Goal: Information Seeking & Learning: Find specific fact

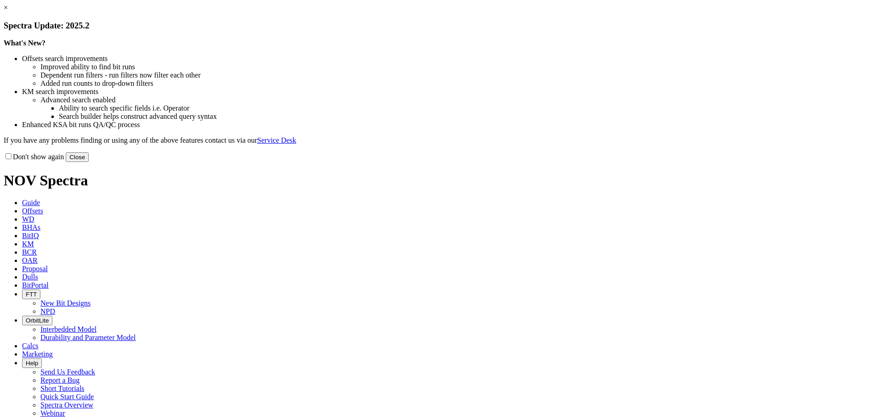
click at [89, 162] on button "Close" at bounding box center [77, 157] width 23 height 10
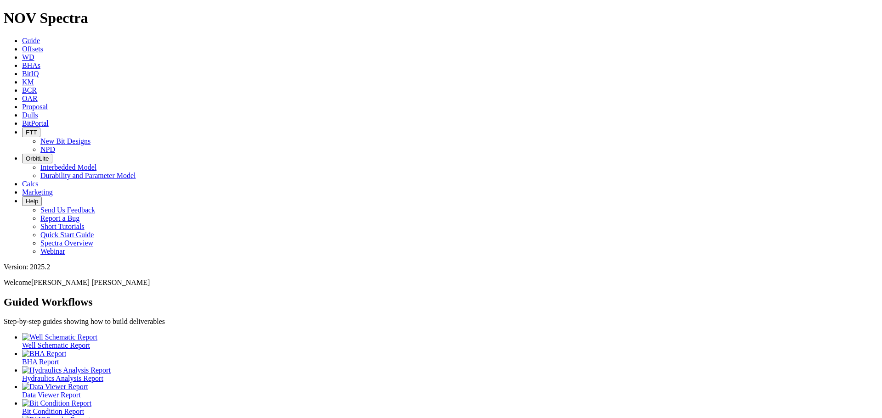
click at [39, 70] on span "BitIQ" at bounding box center [30, 74] width 17 height 8
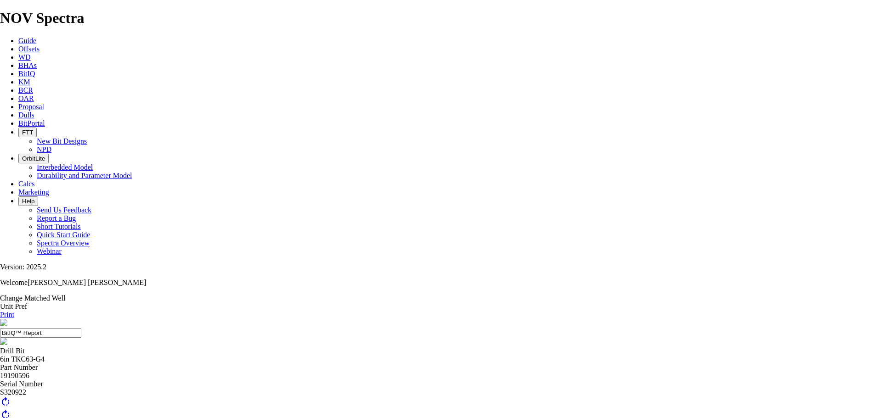
drag, startPoint x: 408, startPoint y: 223, endPoint x: 425, endPoint y: 222, distance: 16.5
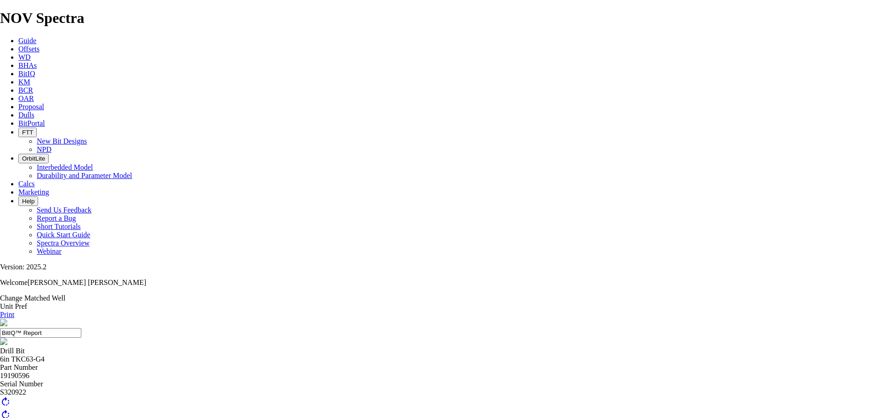
click at [81, 328] on input "BitIQ™ Report" at bounding box center [40, 333] width 81 height 10
drag, startPoint x: 457, startPoint y: 68, endPoint x: 467, endPoint y: 70, distance: 10.0
click at [81, 328] on input "BitIQ™ Report" at bounding box center [40, 333] width 81 height 10
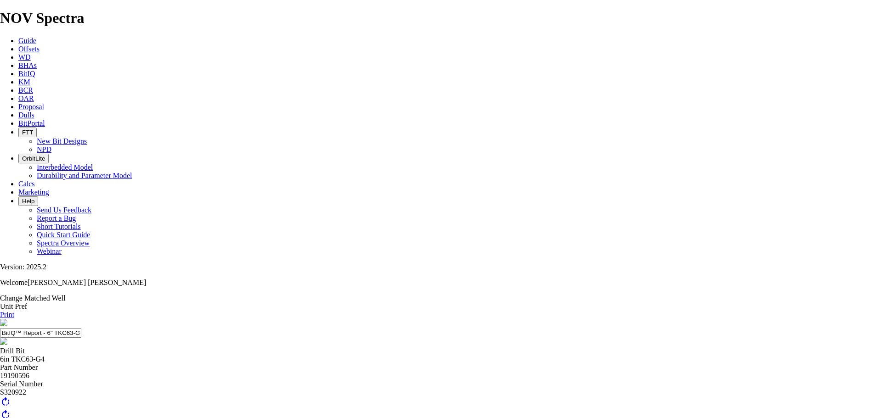
paste input "S320922"
drag, startPoint x: 402, startPoint y: 63, endPoint x: 542, endPoint y: 69, distance: 139.7
click at [542, 319] on header "BitIQ™ Report - 6" TKC63-G4 (S320922)" at bounding box center [441, 333] width 882 height 28
type input "BitIQ™ Report"
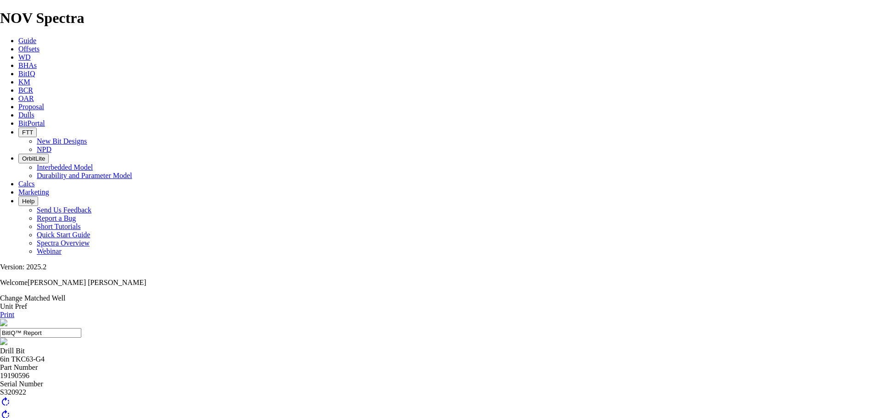
scroll to position [111, 0]
click at [310, 380] on div "Serial Number" at bounding box center [441, 384] width 882 height 8
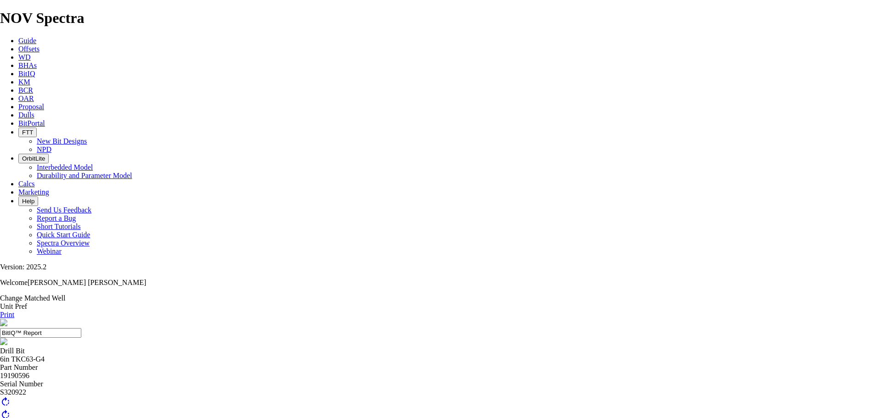
click at [324, 364] on div "Part Number 19190596" at bounding box center [441, 372] width 882 height 17
click at [315, 372] on div "19190596" at bounding box center [441, 376] width 882 height 8
drag, startPoint x: 541, startPoint y: 225, endPoint x: 595, endPoint y: 227, distance: 54.7
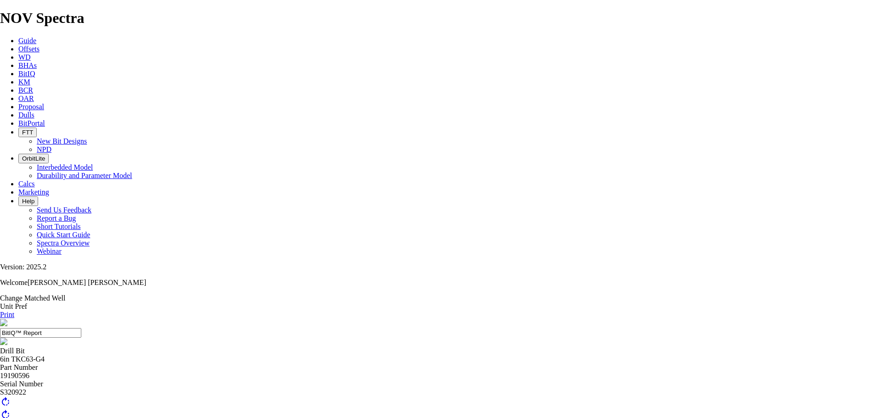
click at [14, 311] on link "Print" at bounding box center [7, 315] width 14 height 8
